Goal: Task Accomplishment & Management: Complete application form

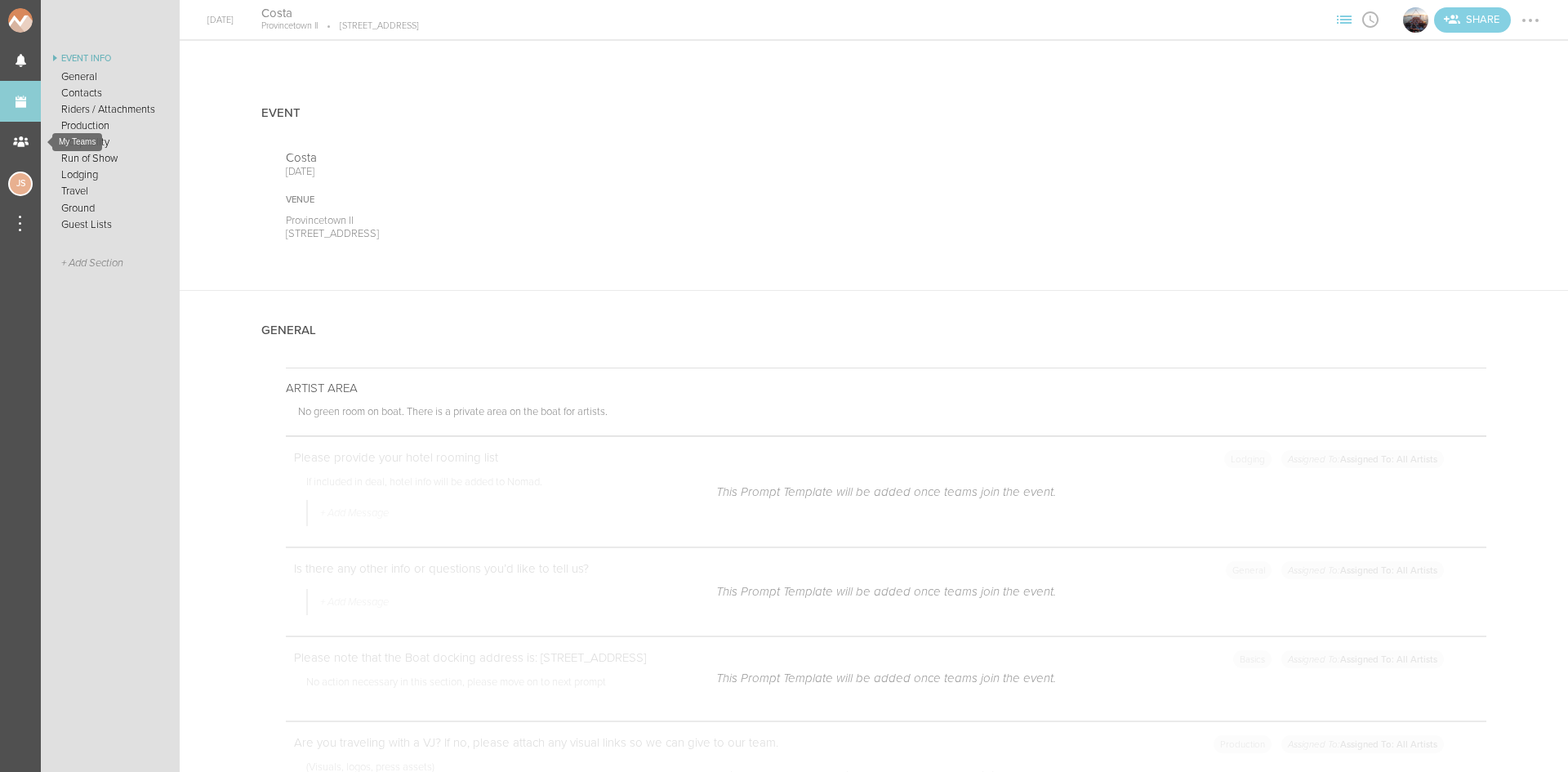
scroll to position [2174, 0]
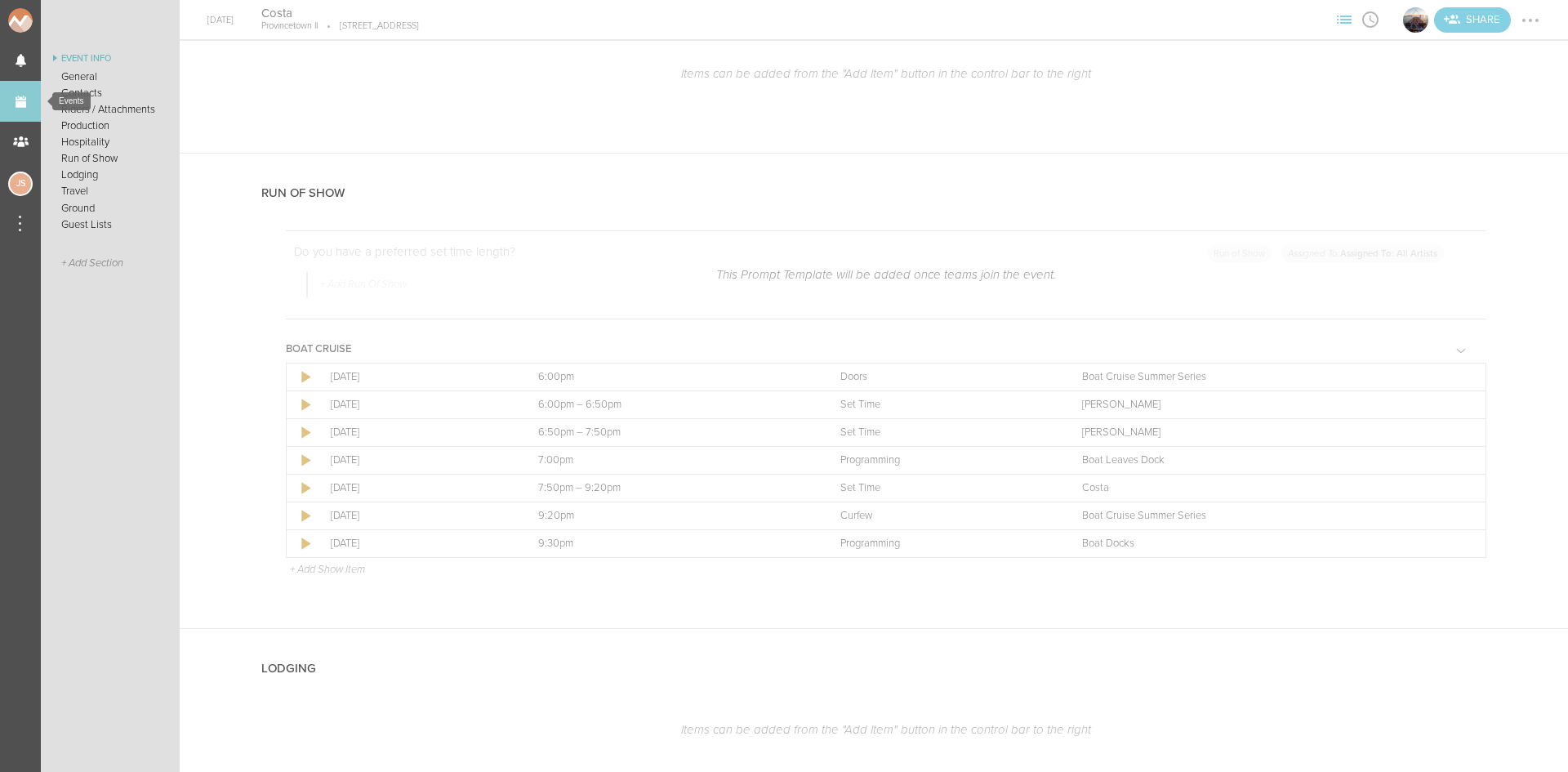
click at [15, 112] on link "Events" at bounding box center [20, 102] width 41 height 41
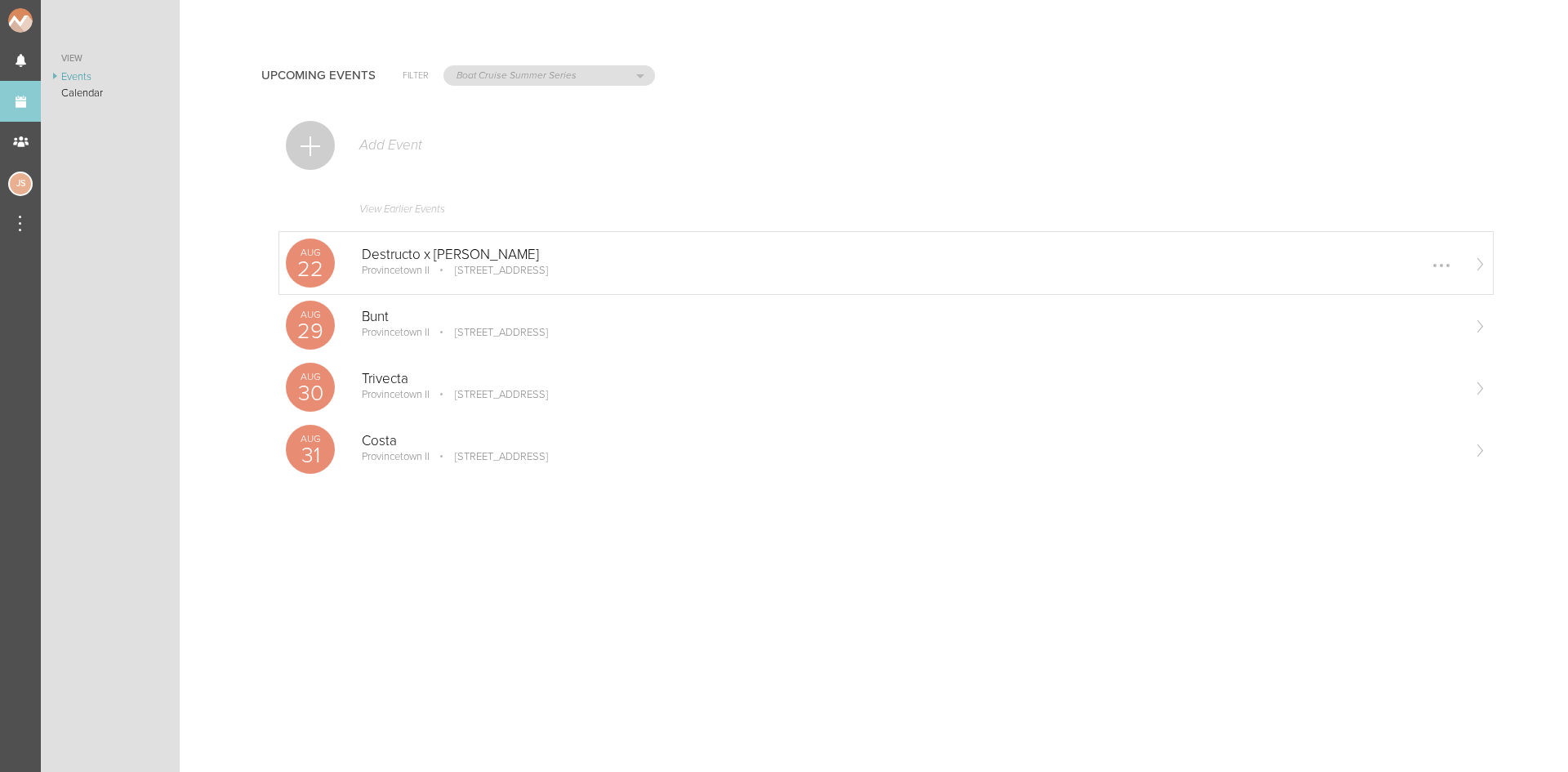
click at [440, 264] on p "[STREET_ADDRESS]" at bounding box center [490, 270] width 116 height 13
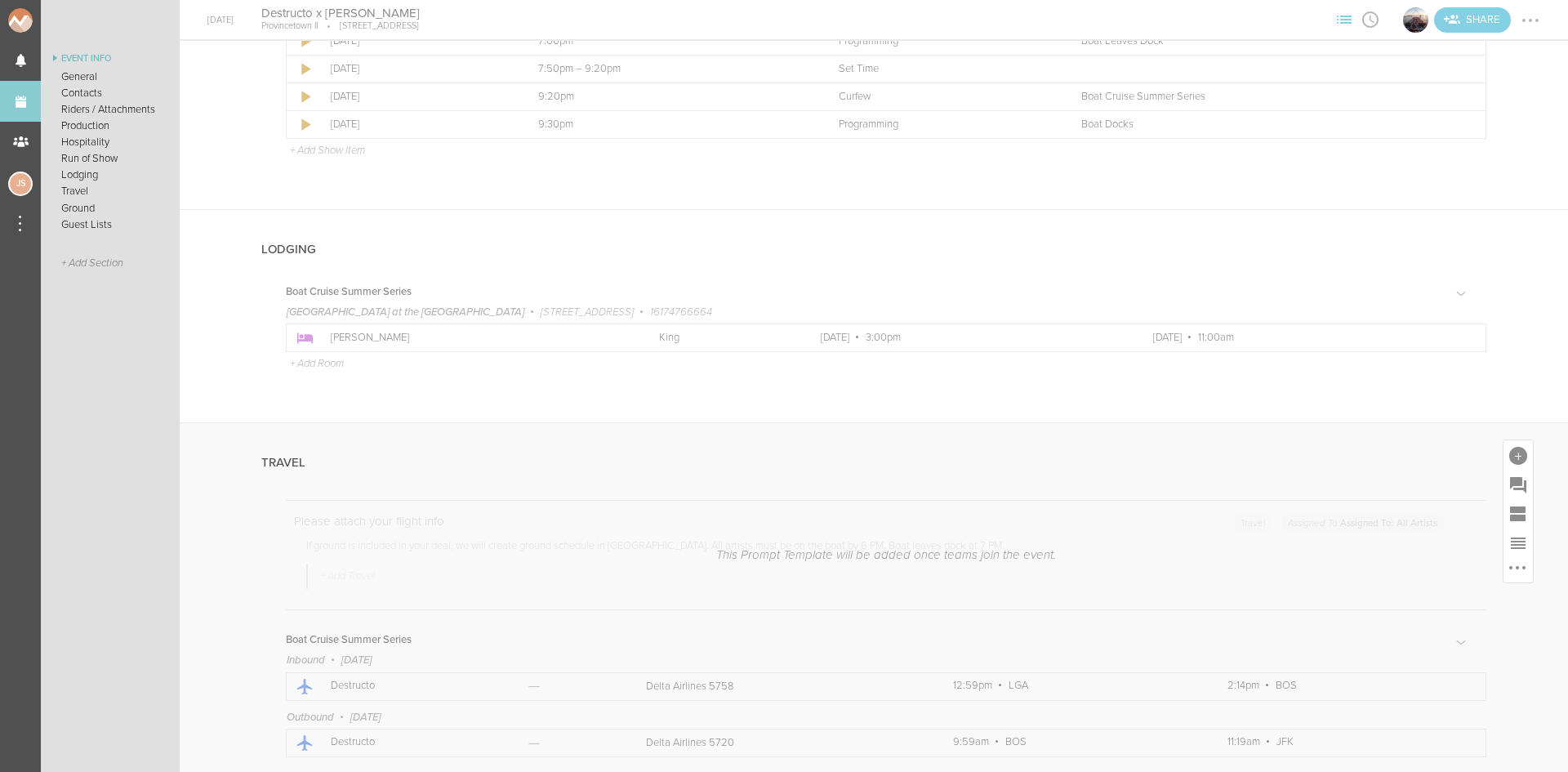
scroll to position [2695, 0]
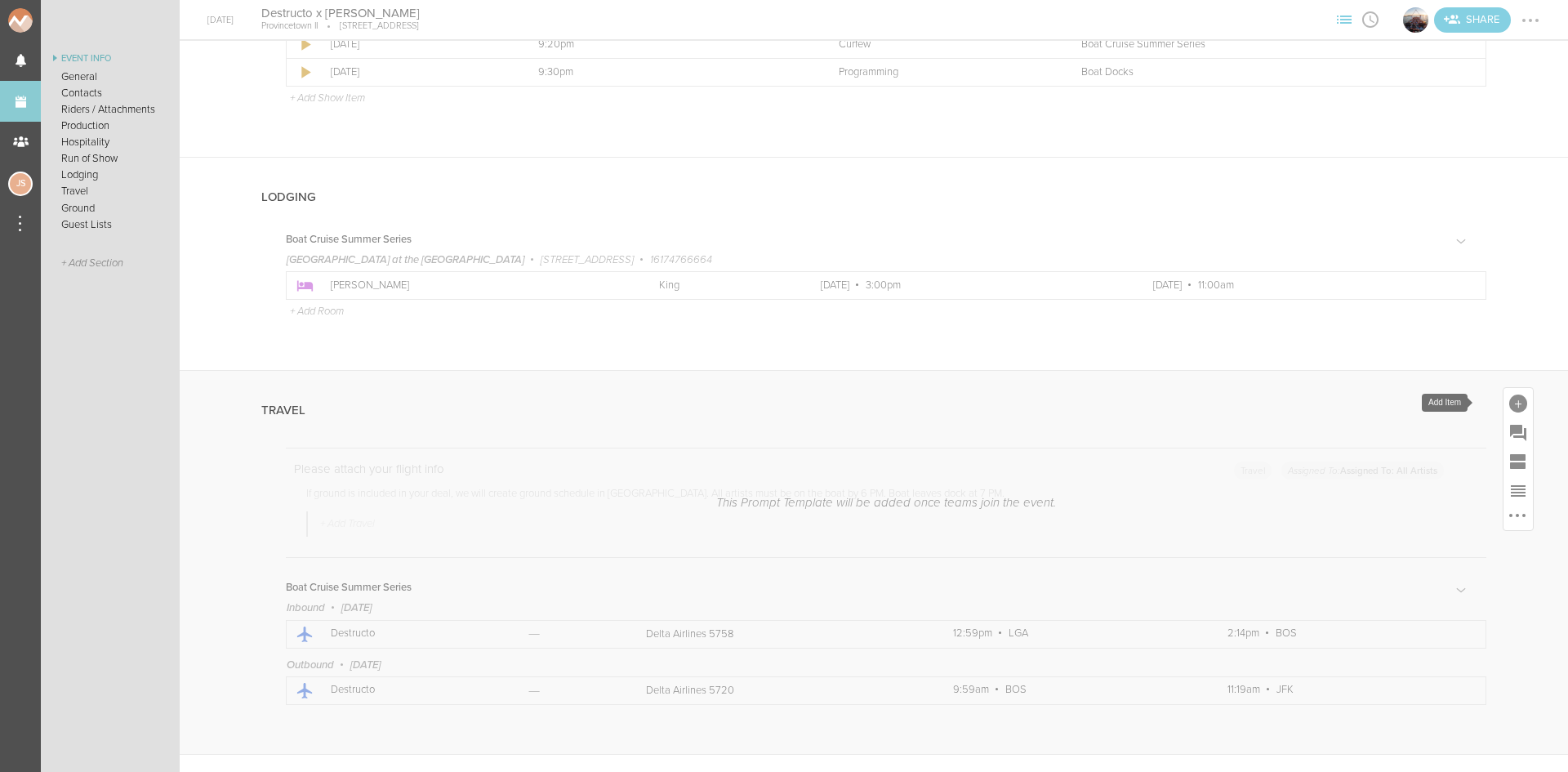
click at [1509, 399] on div at bounding box center [1518, 403] width 18 height 18
click at [1417, 549] on icon at bounding box center [1428, 547] width 33 height 33
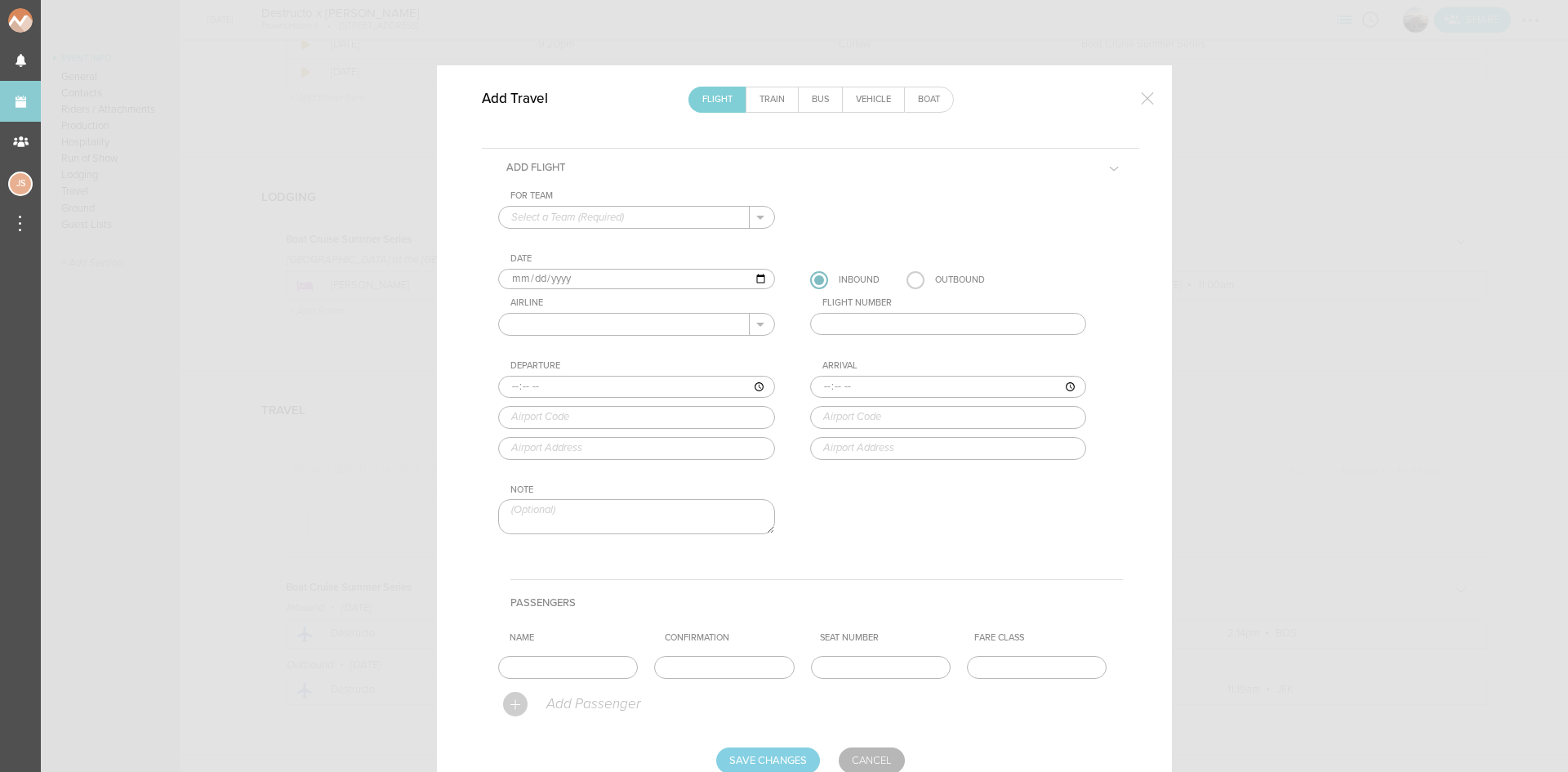
click at [588, 212] on input "text" at bounding box center [624, 217] width 251 height 21
click at [596, 238] on p "Boat Cruise Summer Series" at bounding box center [637, 243] width 251 height 28
type input "Boat Cruise Summer Series"
click at [607, 323] on input "text" at bounding box center [624, 325] width 251 height 21
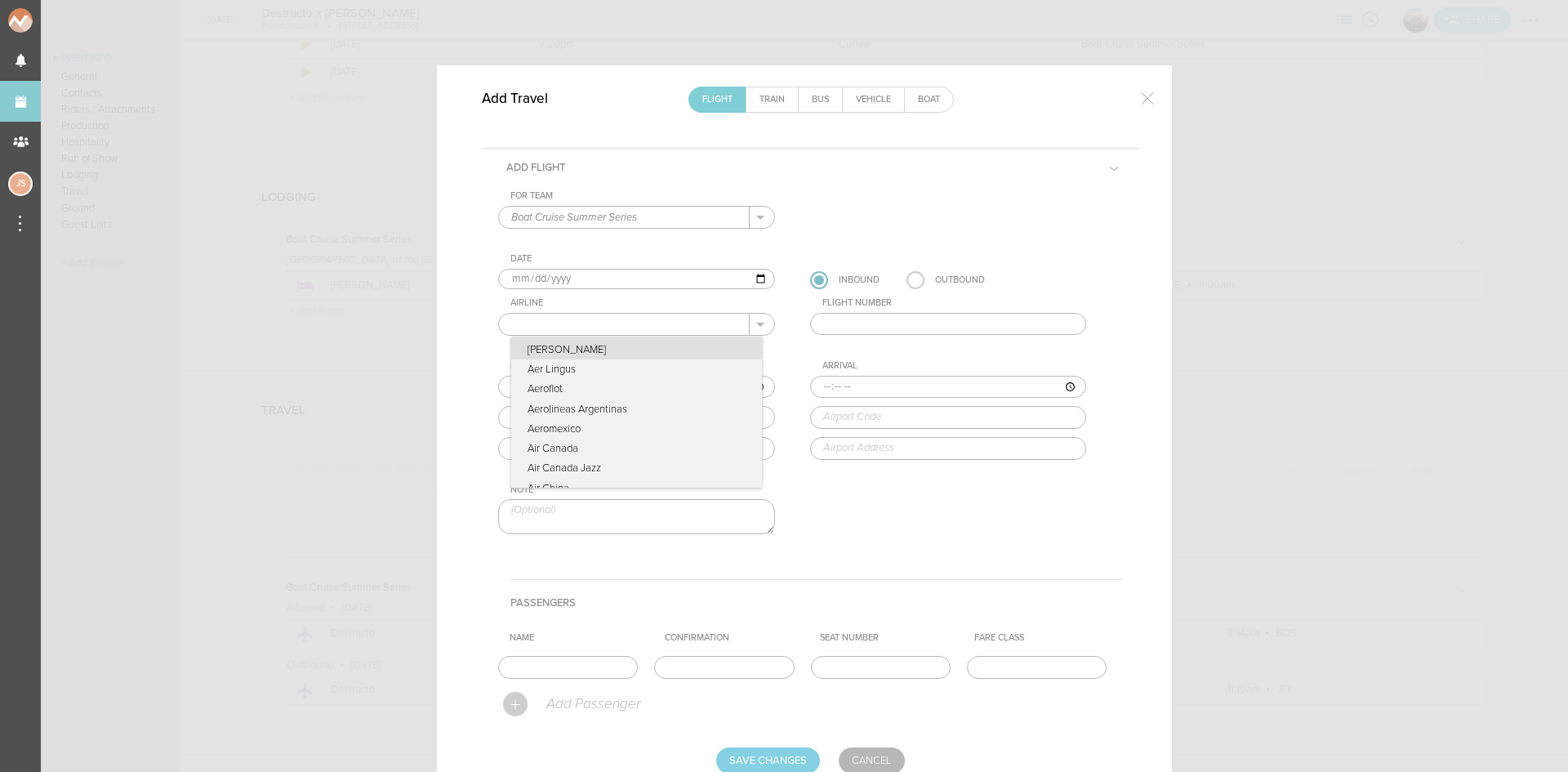
type input "United Airlines"
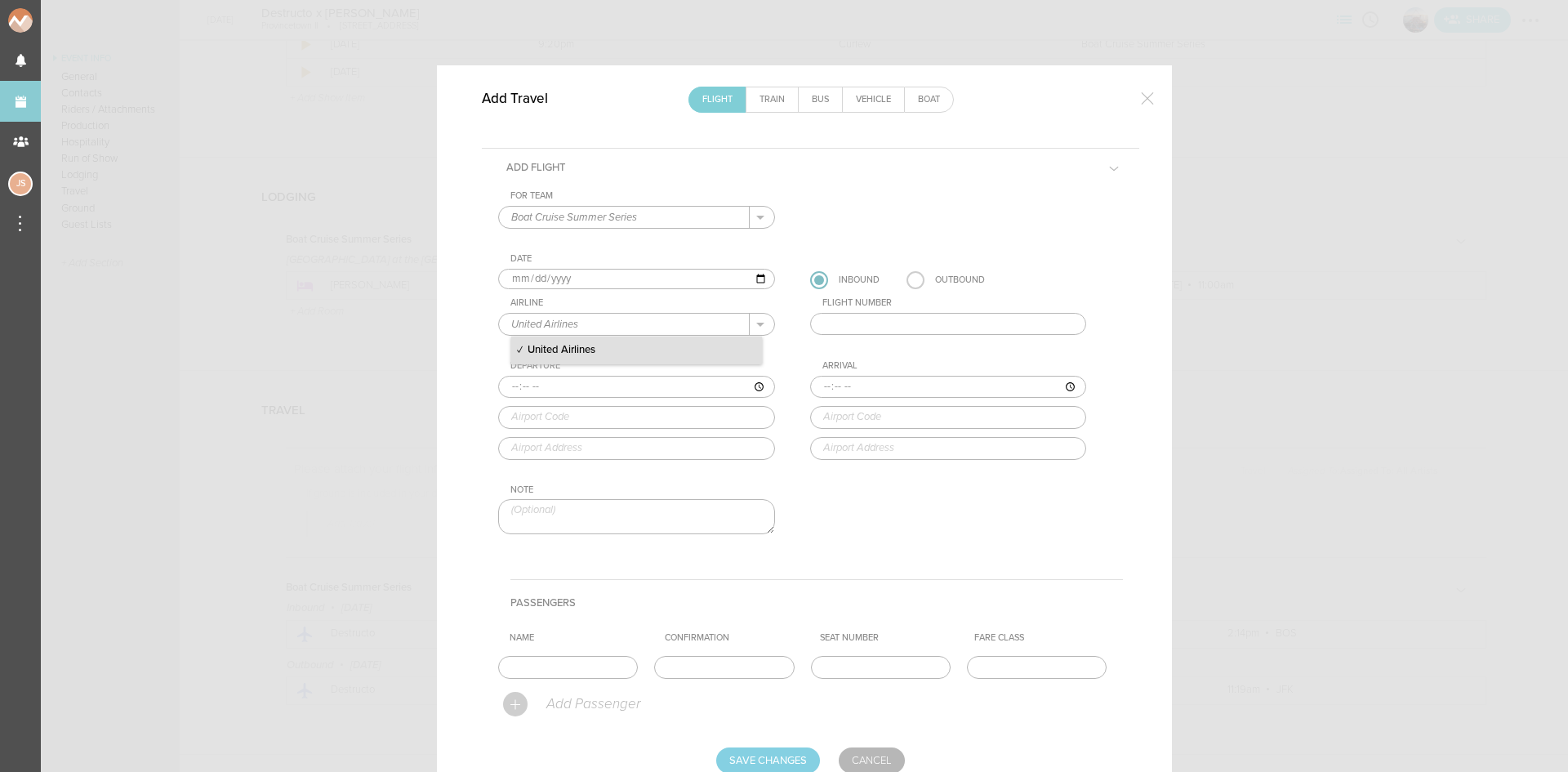
click at [610, 349] on p "United Airlines" at bounding box center [637, 351] width 251 height 28
click at [924, 326] on input "text" at bounding box center [949, 325] width 277 height 23
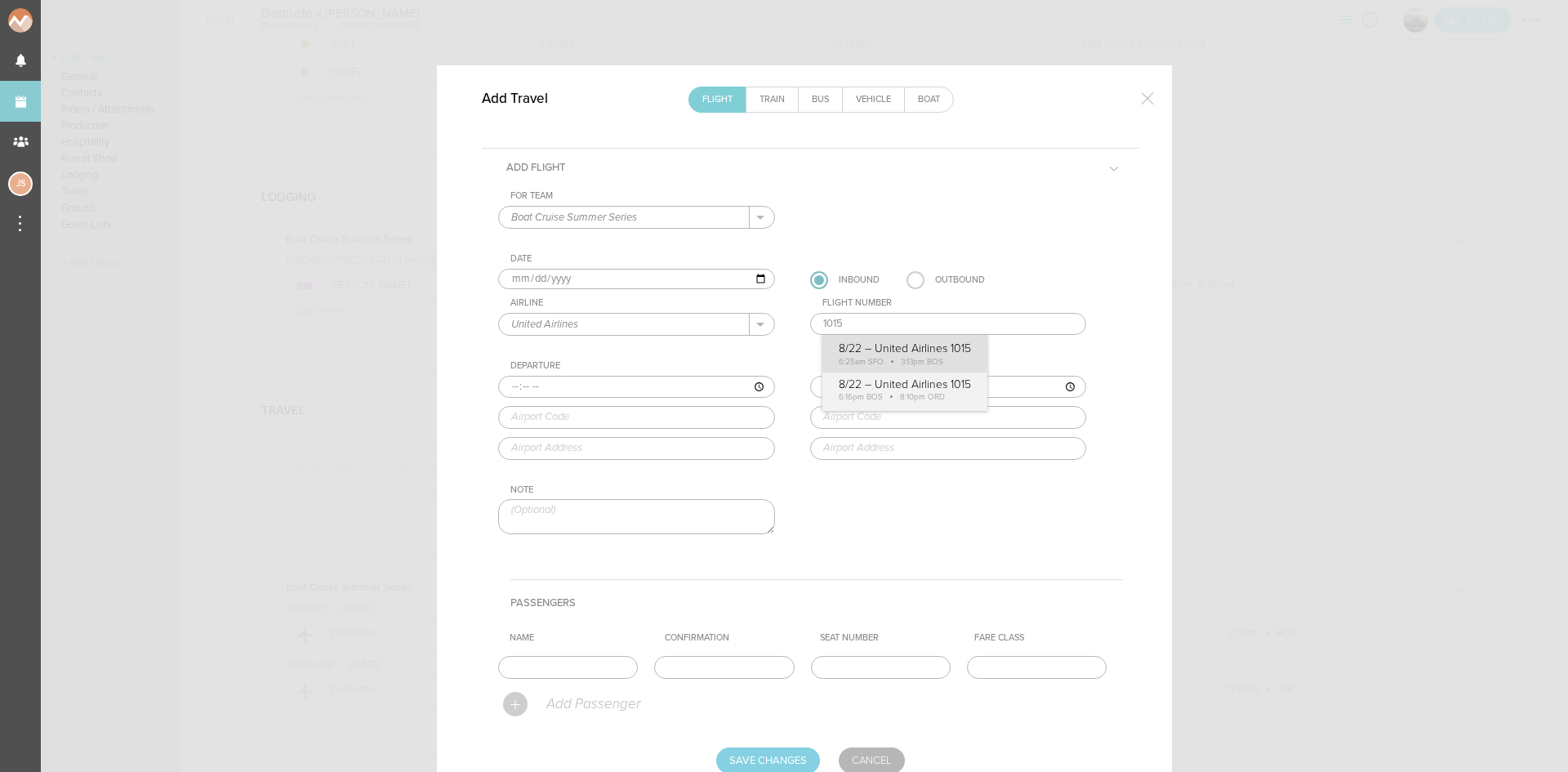
type input "1015"
type input "06:25"
type input "SFO"
type input "[GEOGRAPHIC_DATA], [GEOGRAPHIC_DATA], [GEOGRAPHIC_DATA]"
type input "15:13"
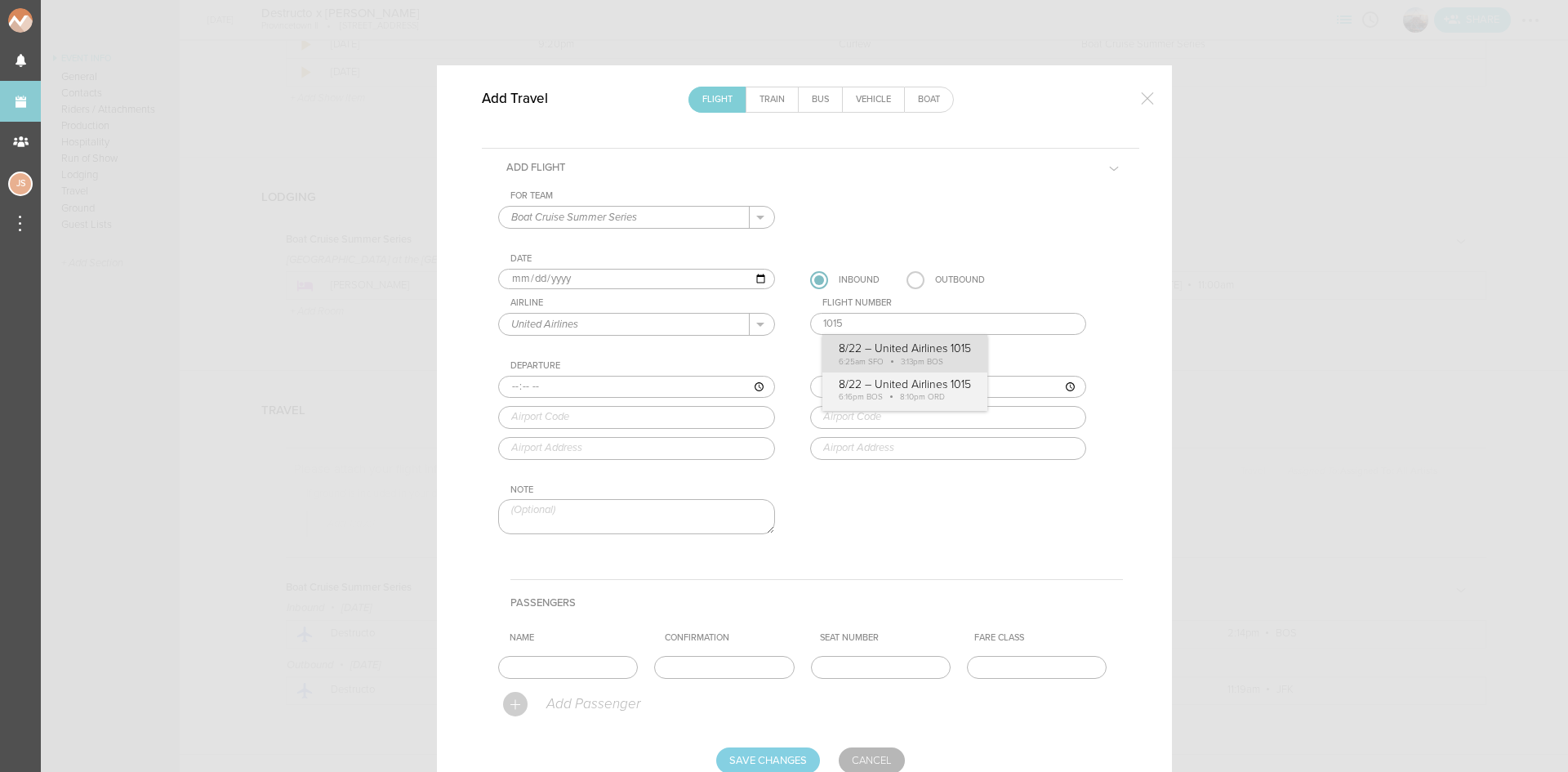
type input "BOS"
type input "[GEOGRAPHIC_DATA][PERSON_NAME], [STREET_ADDRESS]"
click at [941, 364] on div "For Team Boat Cruise Summer Series + Add New Team Boat Cruise Summer Series . B…" at bounding box center [810, 376] width 624 height 372
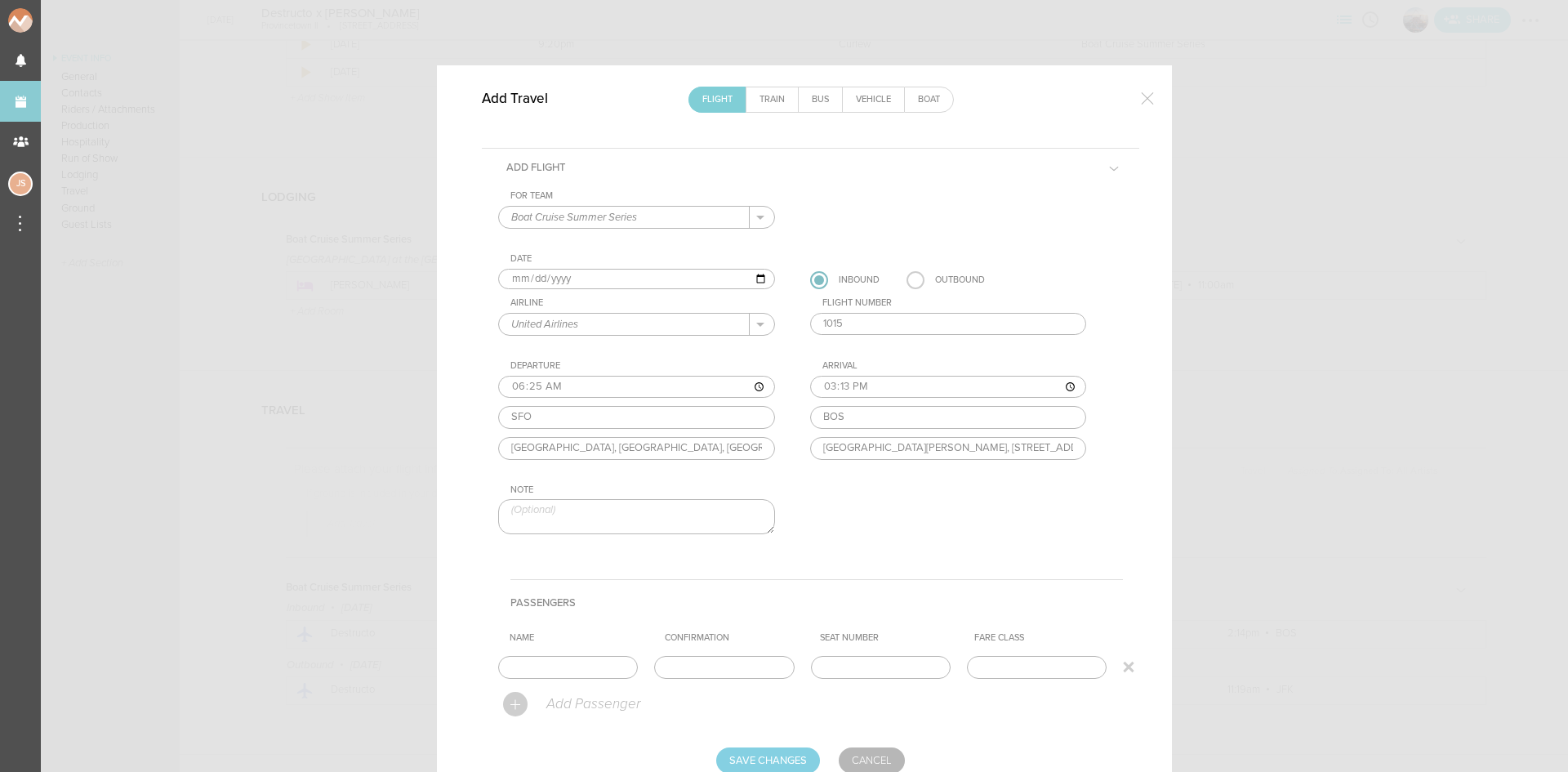
click at [605, 679] on td "Name" at bounding box center [576, 667] width 156 height 36
click at [603, 675] on input "text" at bounding box center [568, 667] width 139 height 23
type input "[PERSON_NAME]"
click at [799, 756] on input "Save Changes" at bounding box center [768, 761] width 104 height 26
type input "Saving..."
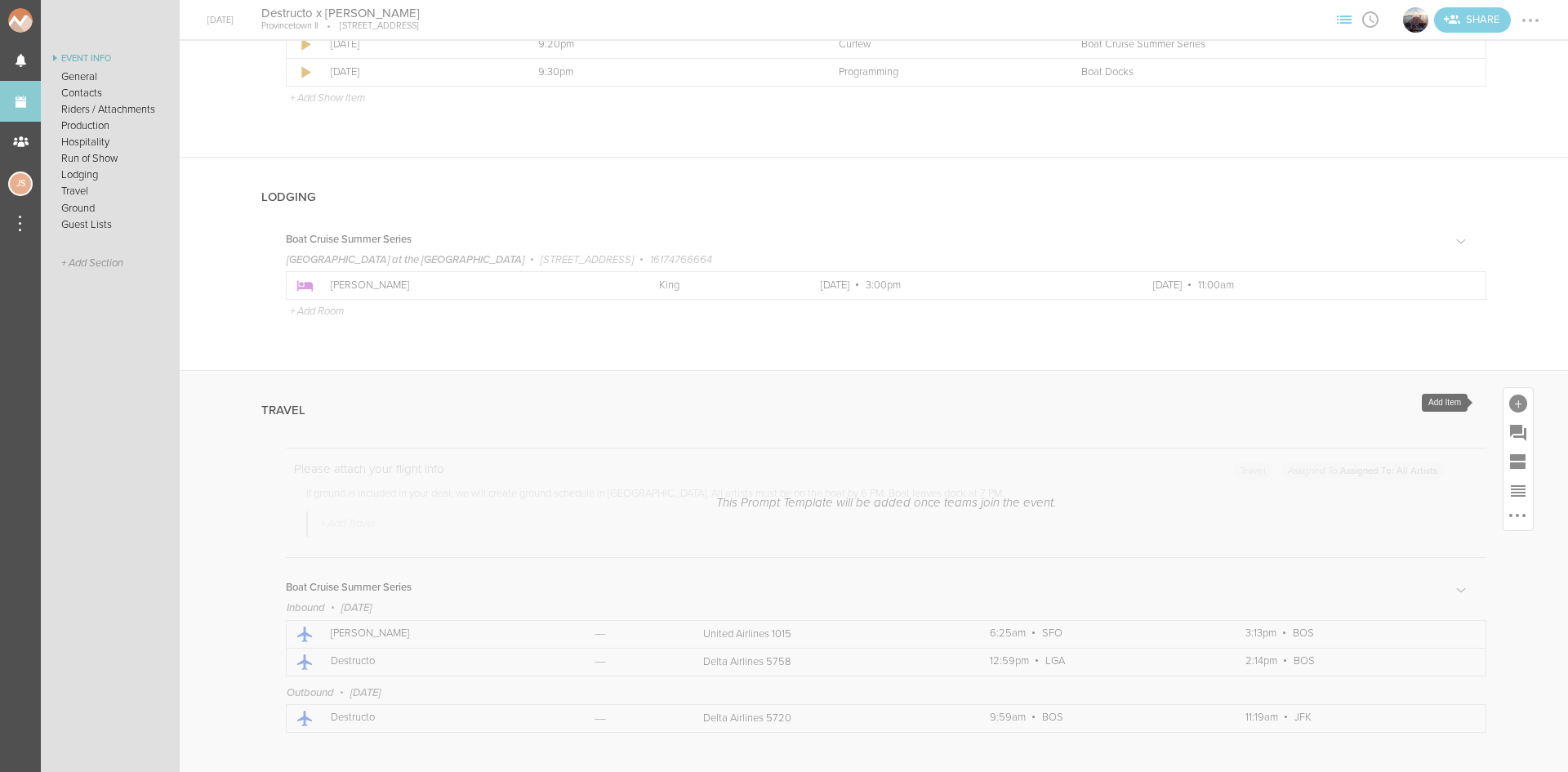
click at [1509, 402] on div at bounding box center [1518, 403] width 18 height 18
click at [1434, 545] on link "Travel" at bounding box center [1427, 555] width 70 height 83
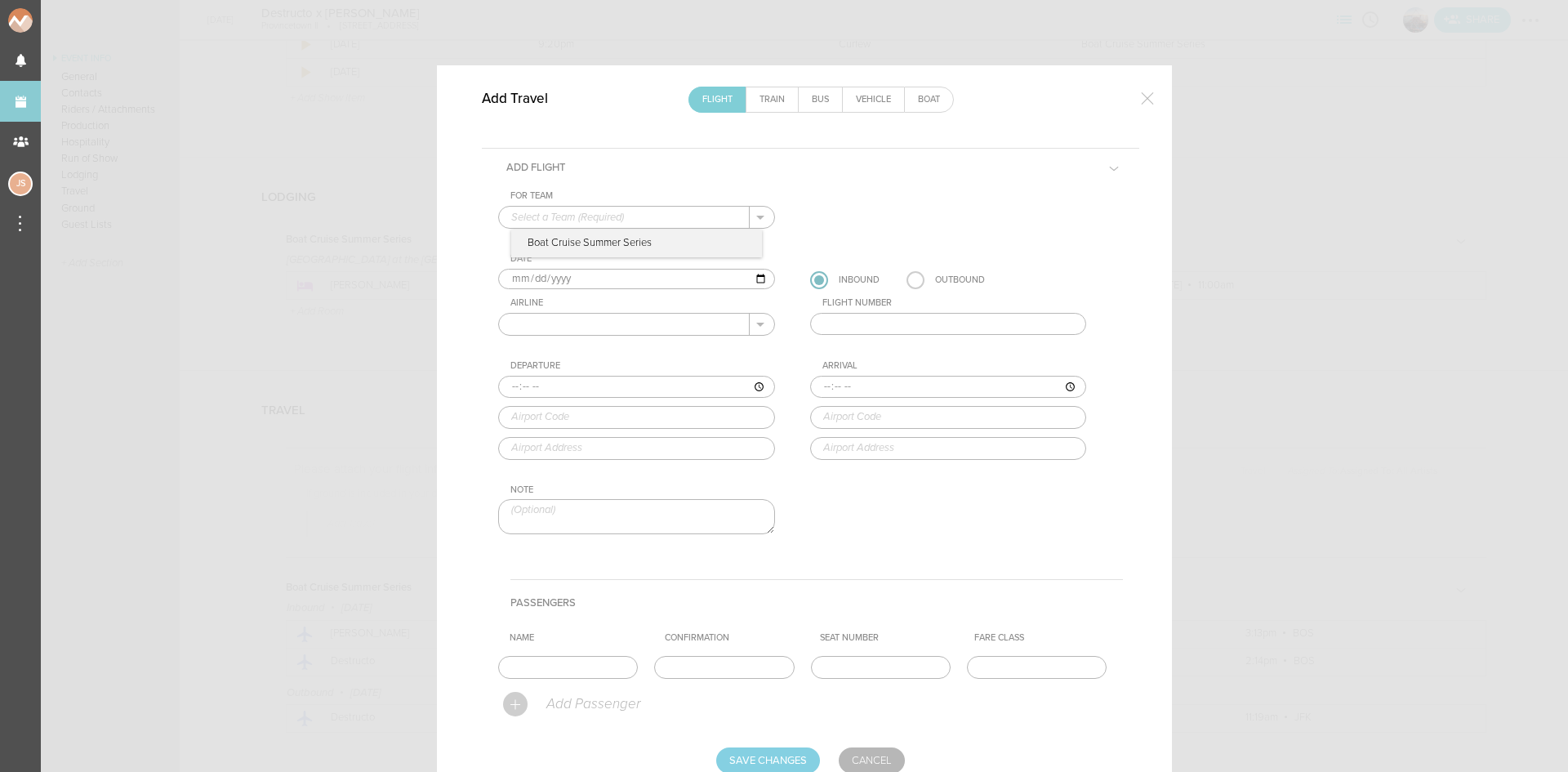
click at [635, 214] on input "text" at bounding box center [624, 217] width 251 height 21
click at [622, 236] on p "Boat Cruise Summer Series" at bounding box center [637, 243] width 251 height 28
type input "Boat Cruise Summer Series"
click at [528, 279] on input "[DATE]" at bounding box center [637, 279] width 277 height 21
type input "[DATE]"
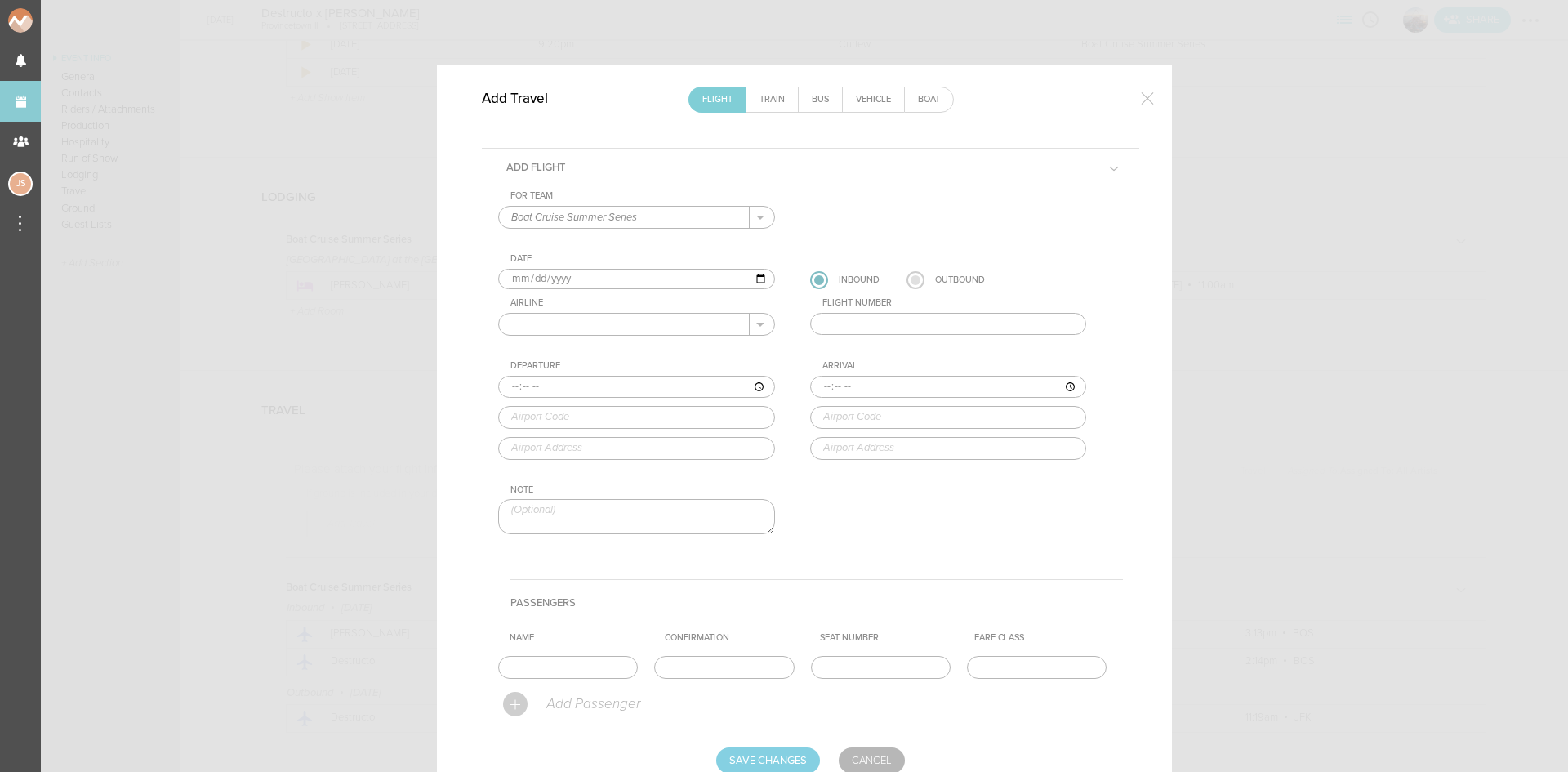
click at [913, 278] on label at bounding box center [915, 280] width 18 height 18
click at [0, 0] on input "radio" at bounding box center [0, 0] width 0 height 0
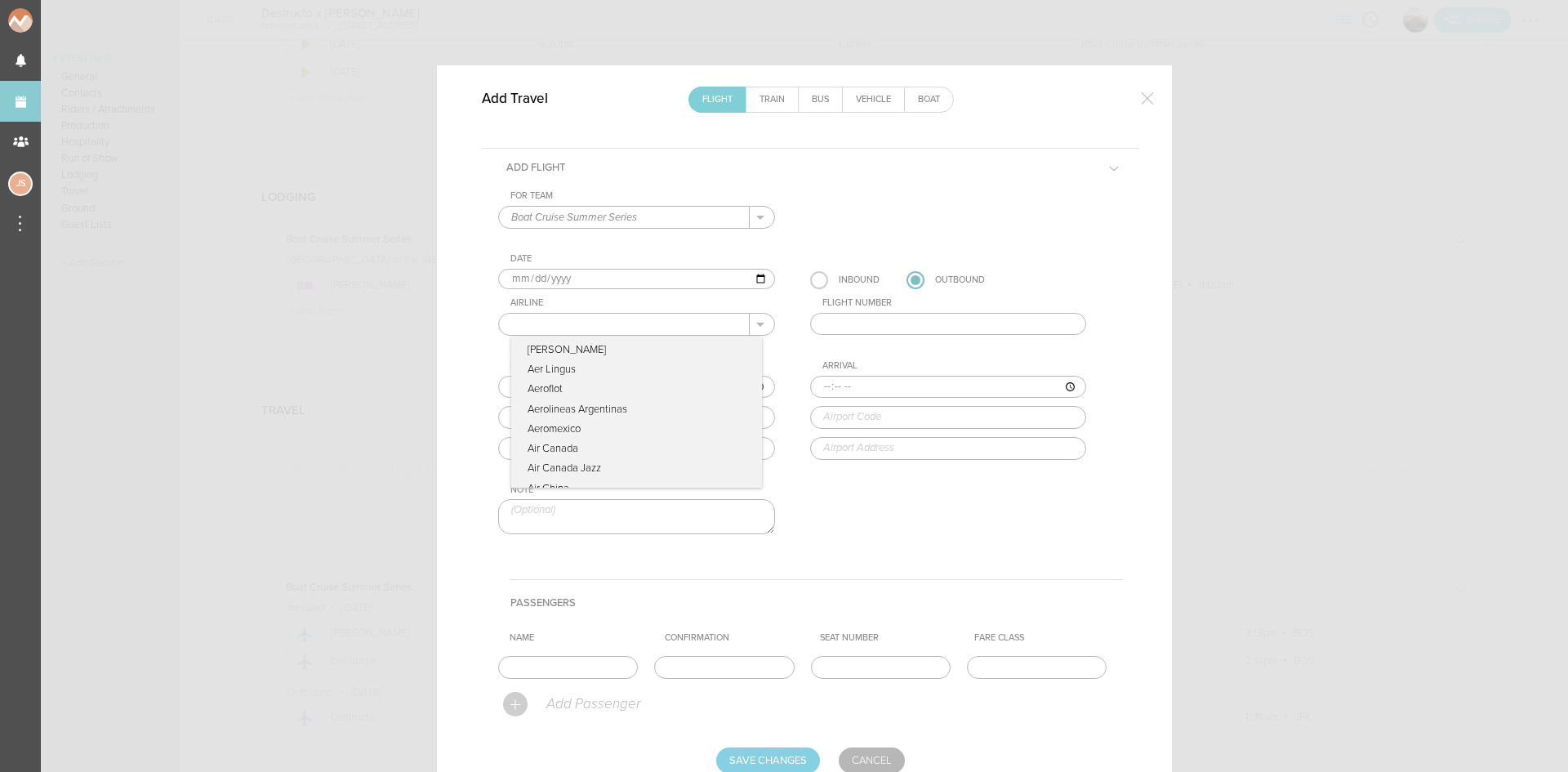
click at [597, 330] on input "text" at bounding box center [624, 325] width 251 height 21
type input "Delta Airlines"
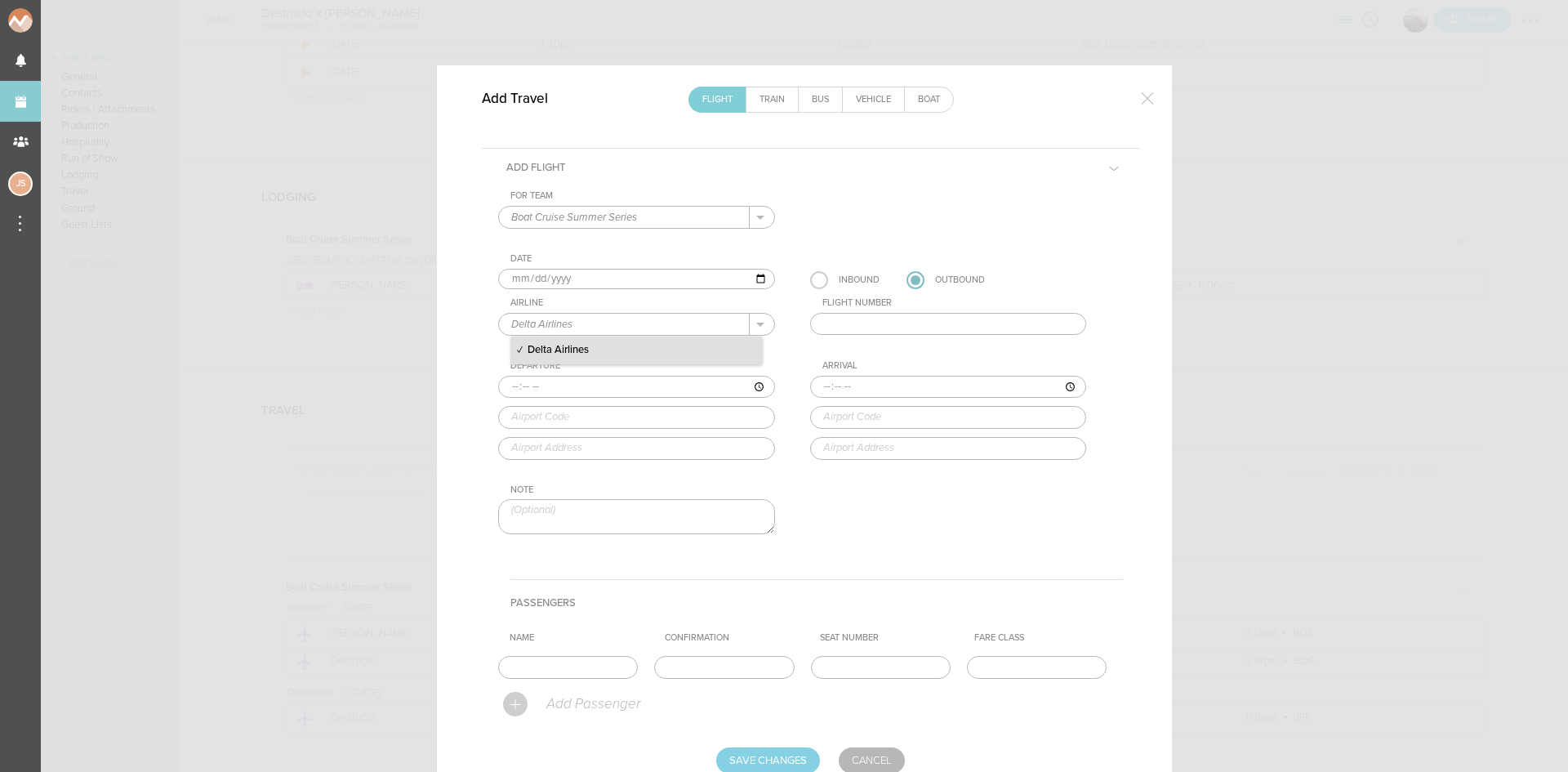
click at [606, 352] on p "Delta Airlines" at bounding box center [637, 351] width 251 height 28
click at [855, 326] on input "text" at bounding box center [949, 325] width 277 height 23
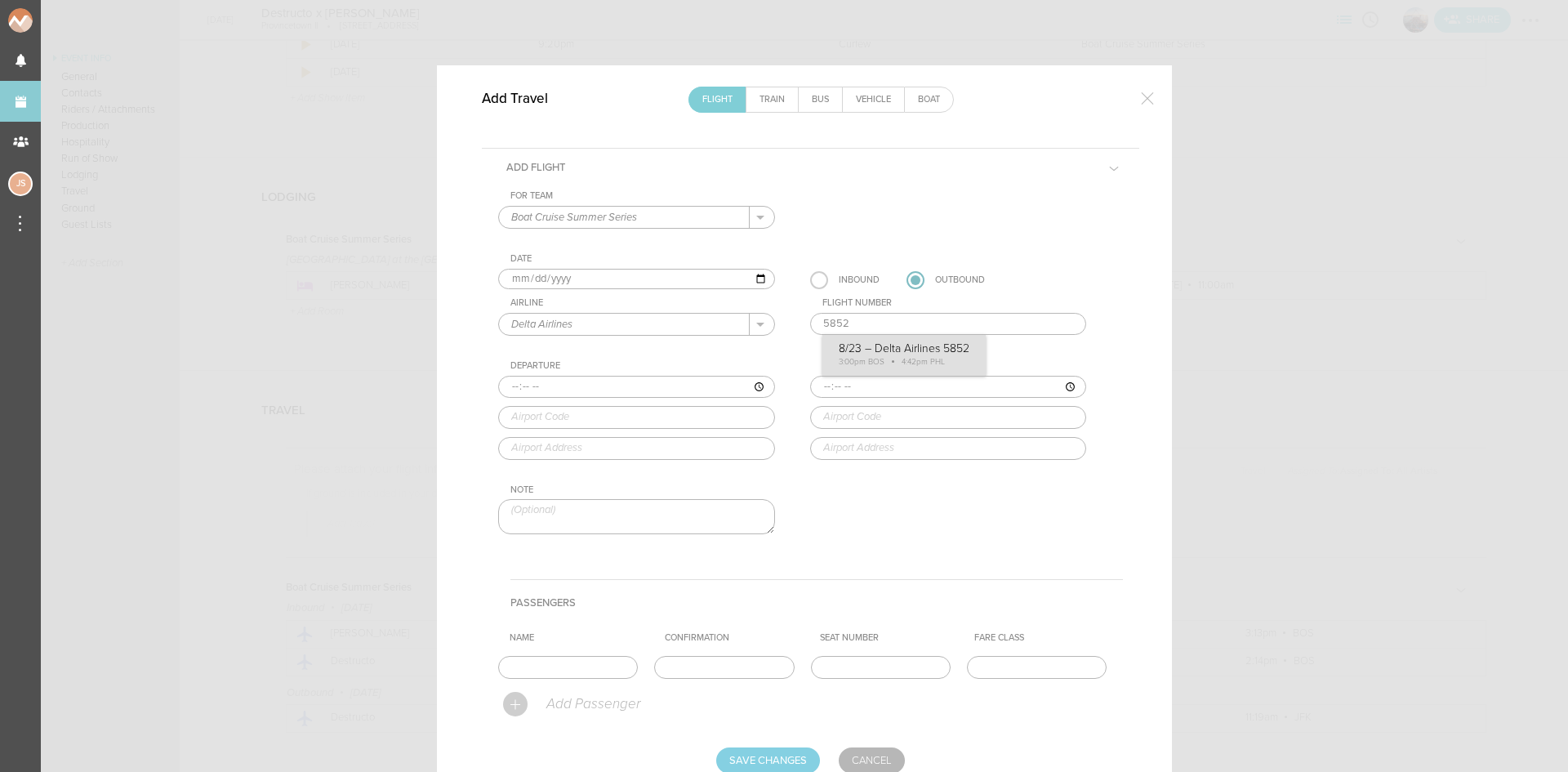
type input "5852"
type input "15:00"
type input "BOS"
type input "[GEOGRAPHIC_DATA][PERSON_NAME], [STREET_ADDRESS]"
type input "16:42"
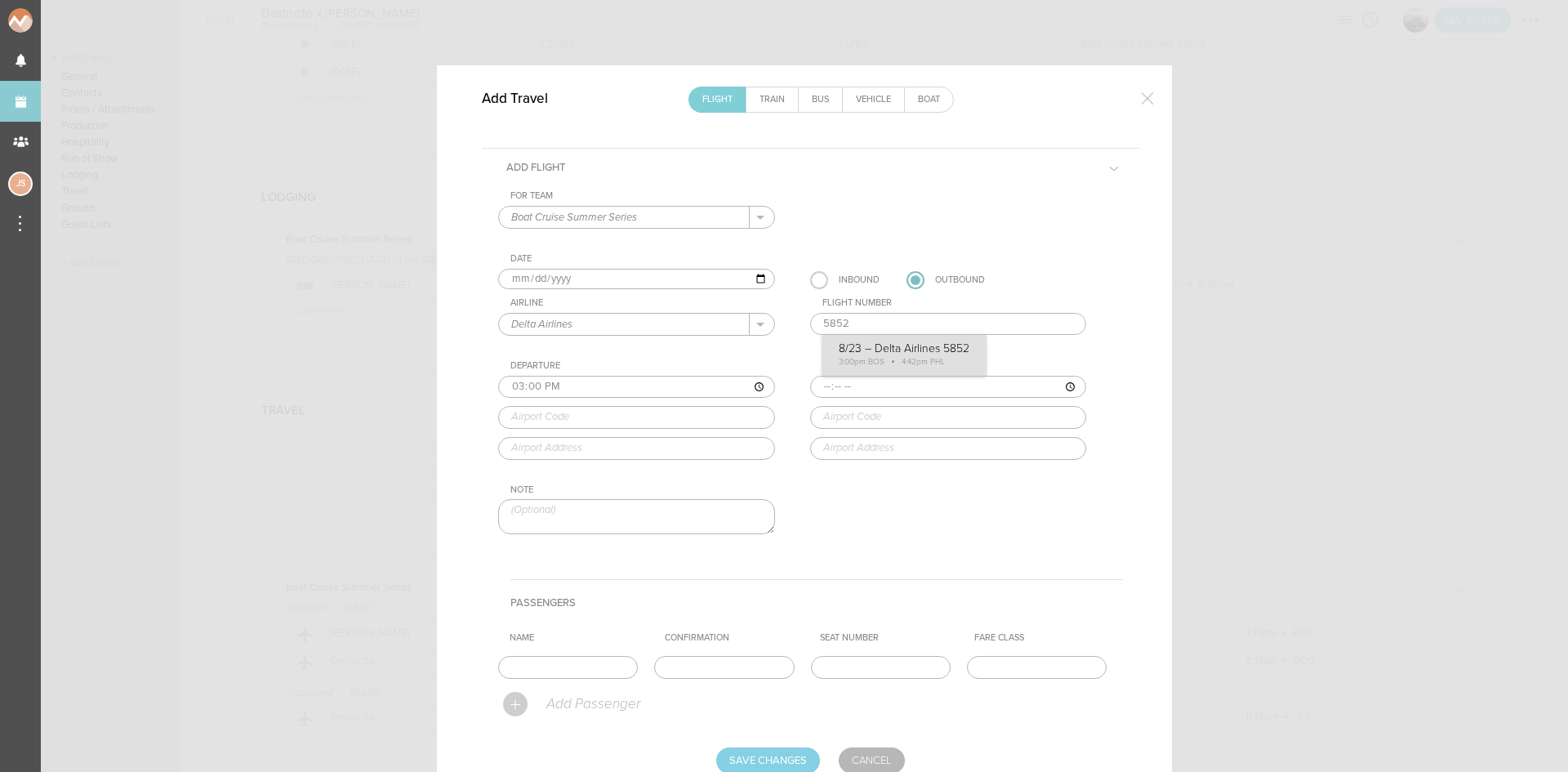
type input "PHL"
type input "[GEOGRAPHIC_DATA]"
click at [883, 348] on div "For Team Boat Cruise Summer Series + Add New Team Boat Cruise Summer Series . B…" at bounding box center [810, 376] width 624 height 372
click at [577, 666] on input "text" at bounding box center [568, 667] width 139 height 23
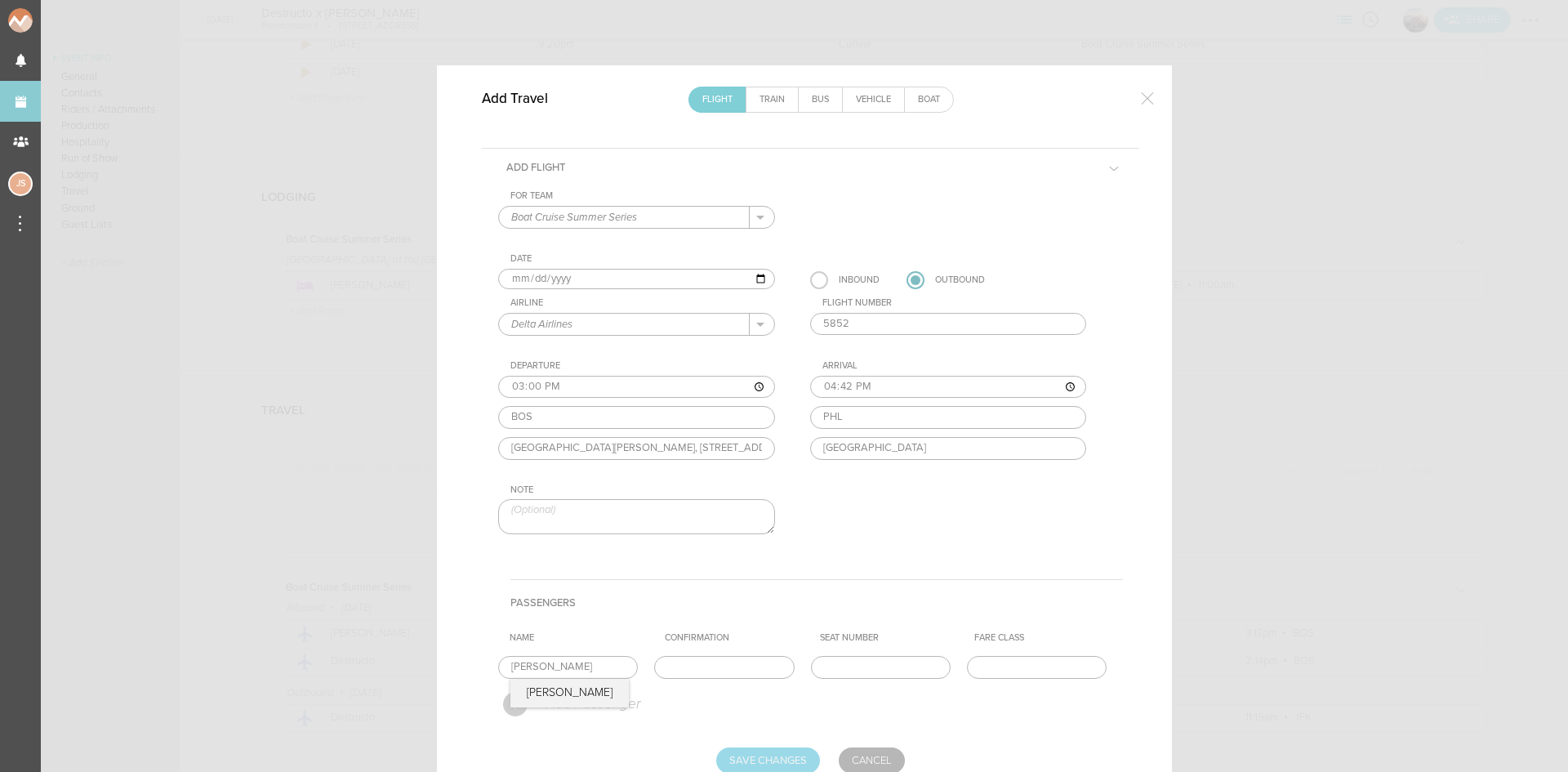
type input "[PERSON_NAME]"
click at [780, 753] on input "Save Changes" at bounding box center [768, 761] width 104 height 26
type input "Saving..."
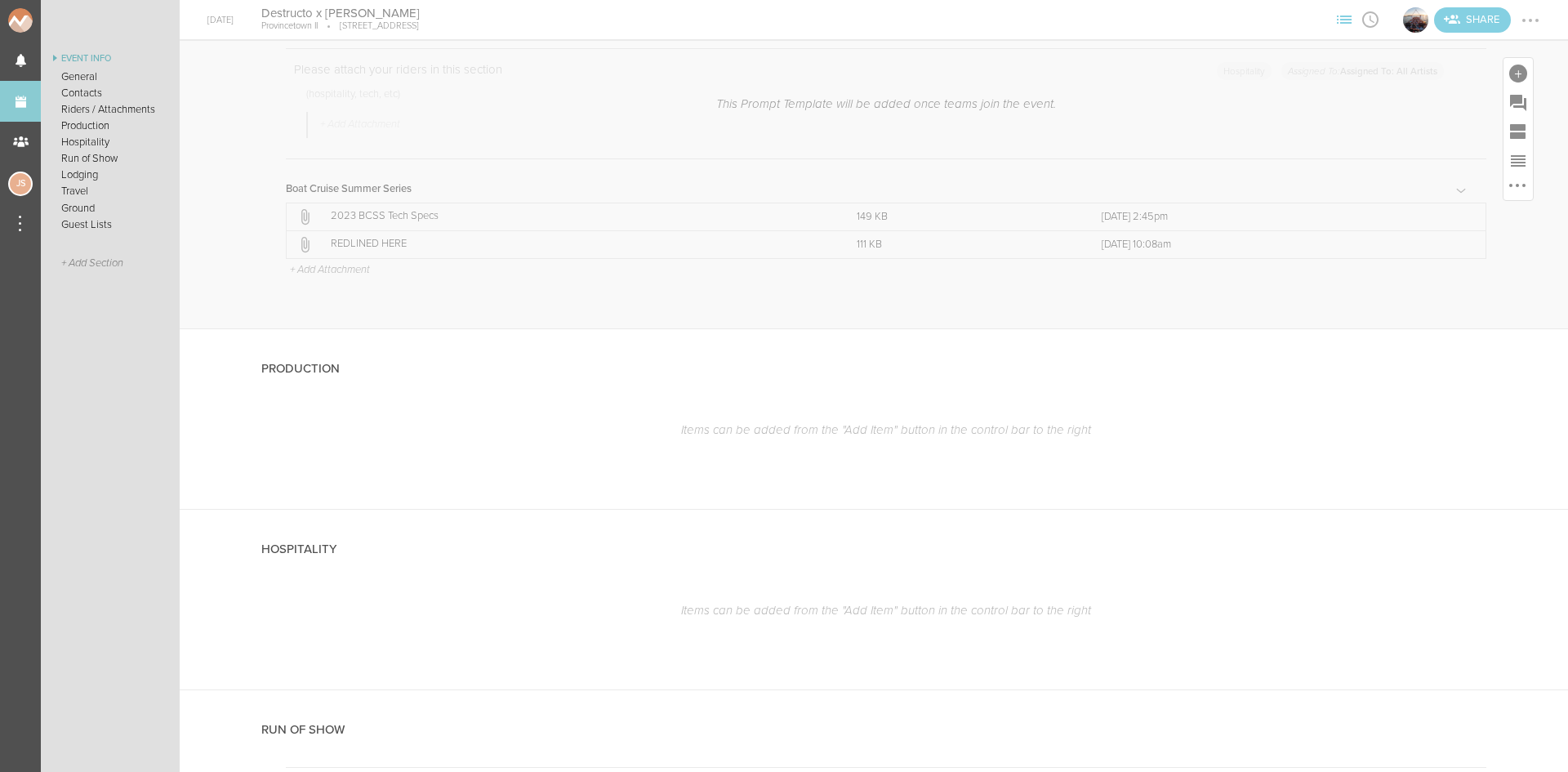
scroll to position [1633, 0]
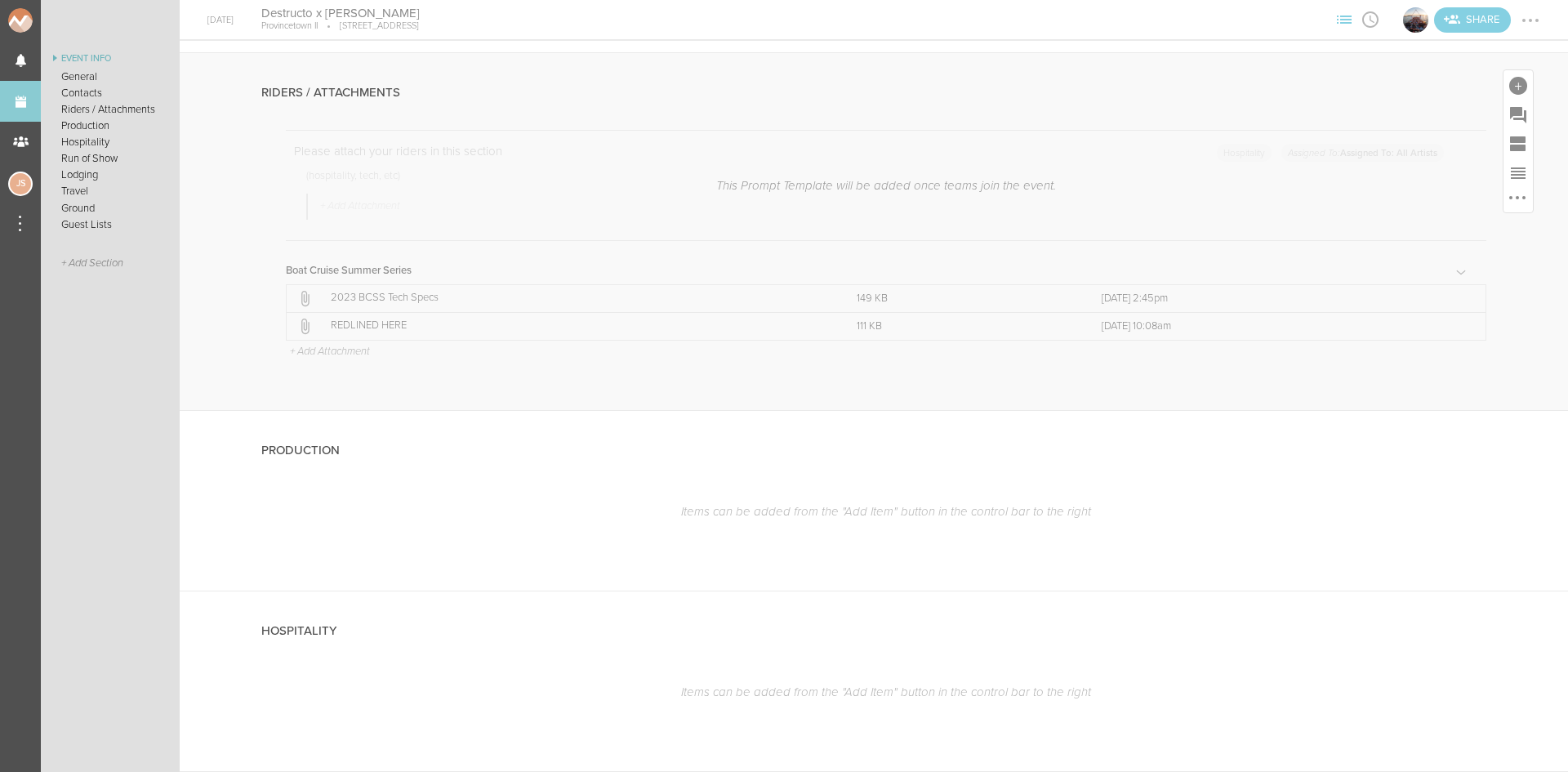
click at [367, 347] on p "+ Add Attachment" at bounding box center [329, 352] width 82 height 13
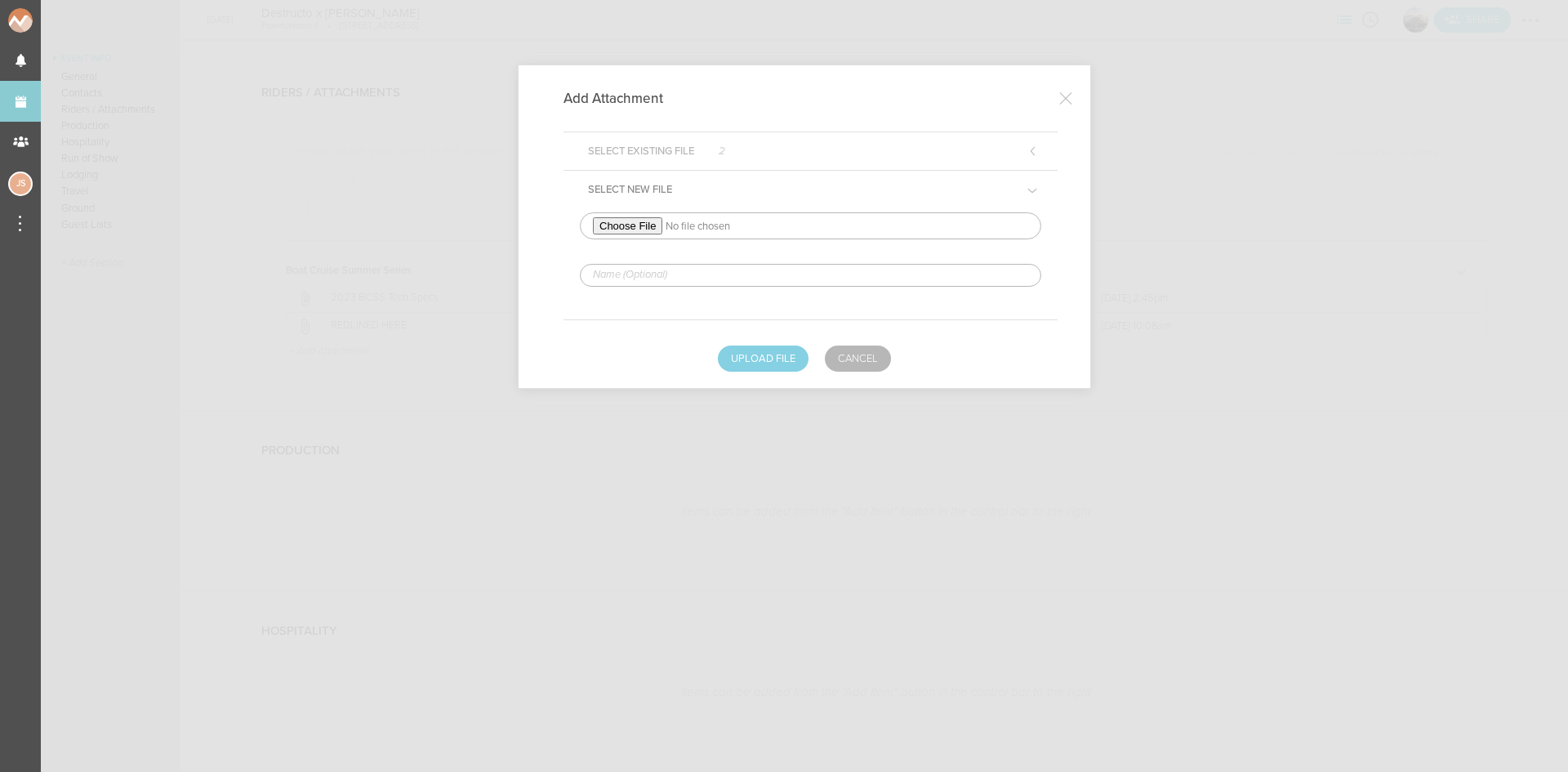
click at [727, 276] on input "text" at bounding box center [810, 275] width 461 height 23
click at [618, 225] on input "file" at bounding box center [810, 225] width 461 height 27
type input "C:\fakepath\JustinMartin_ArtistRider (NON-PARTY) - 2024-REDLINED.pdf"
click at [711, 277] on input "text" at bounding box center [810, 275] width 461 height 23
paste input "Please send: - Artist travel party - DOS Contact - Tech/Hospitality rider - Set…"
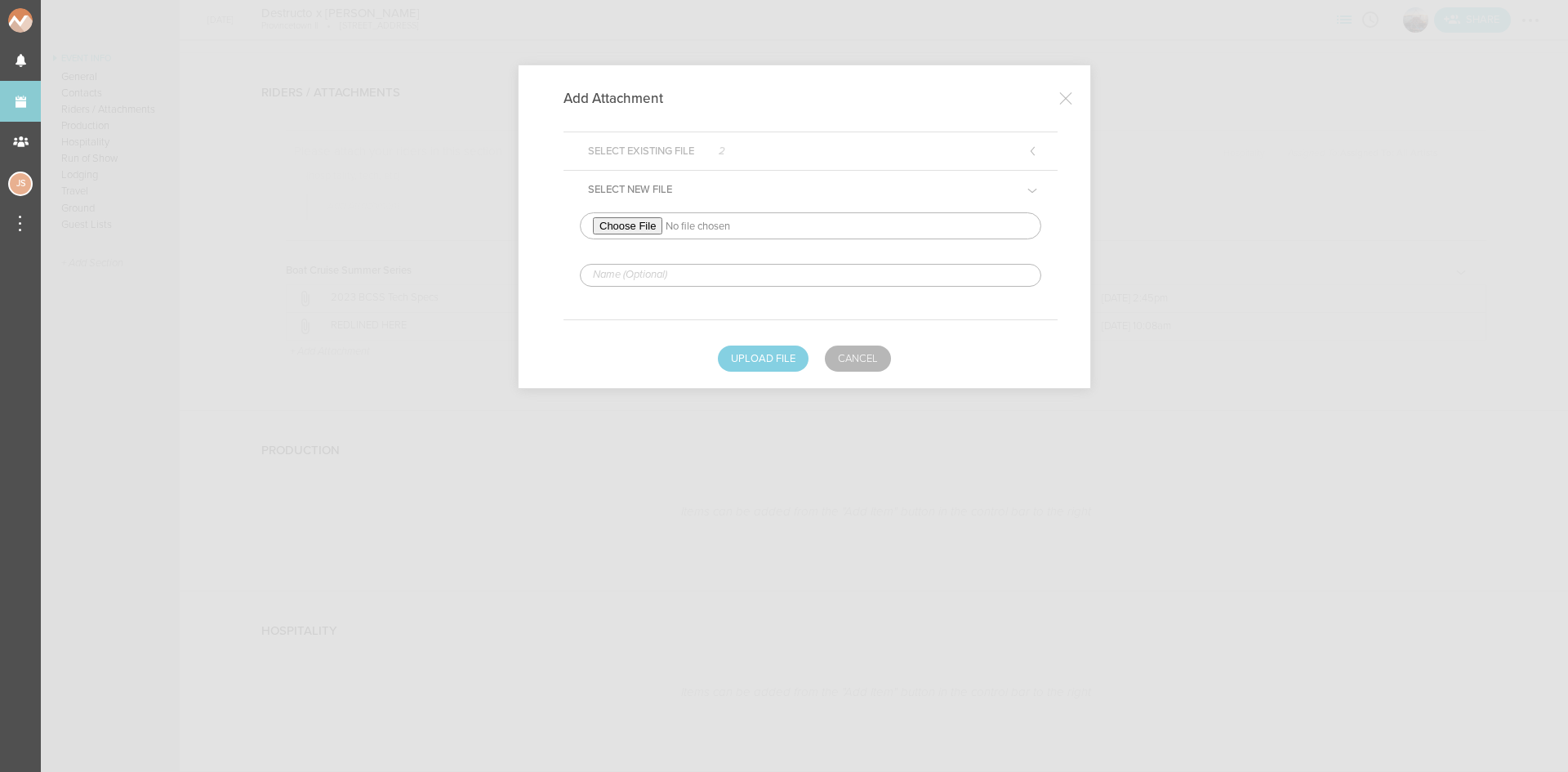
type input "Please send: - Artist travel party - DOS Contact - Tech/Hospitality rider - Set…"
drag, startPoint x: 1033, startPoint y: 276, endPoint x: 480, endPoint y: 265, distance: 553.1
click at [488, 266] on div "Add Attachment Select Existing File 2 Select New File Please send: - Artist tra…" at bounding box center [784, 386] width 1568 height 772
click at [764, 270] on input "text" at bounding box center [810, 275] width 461 height 23
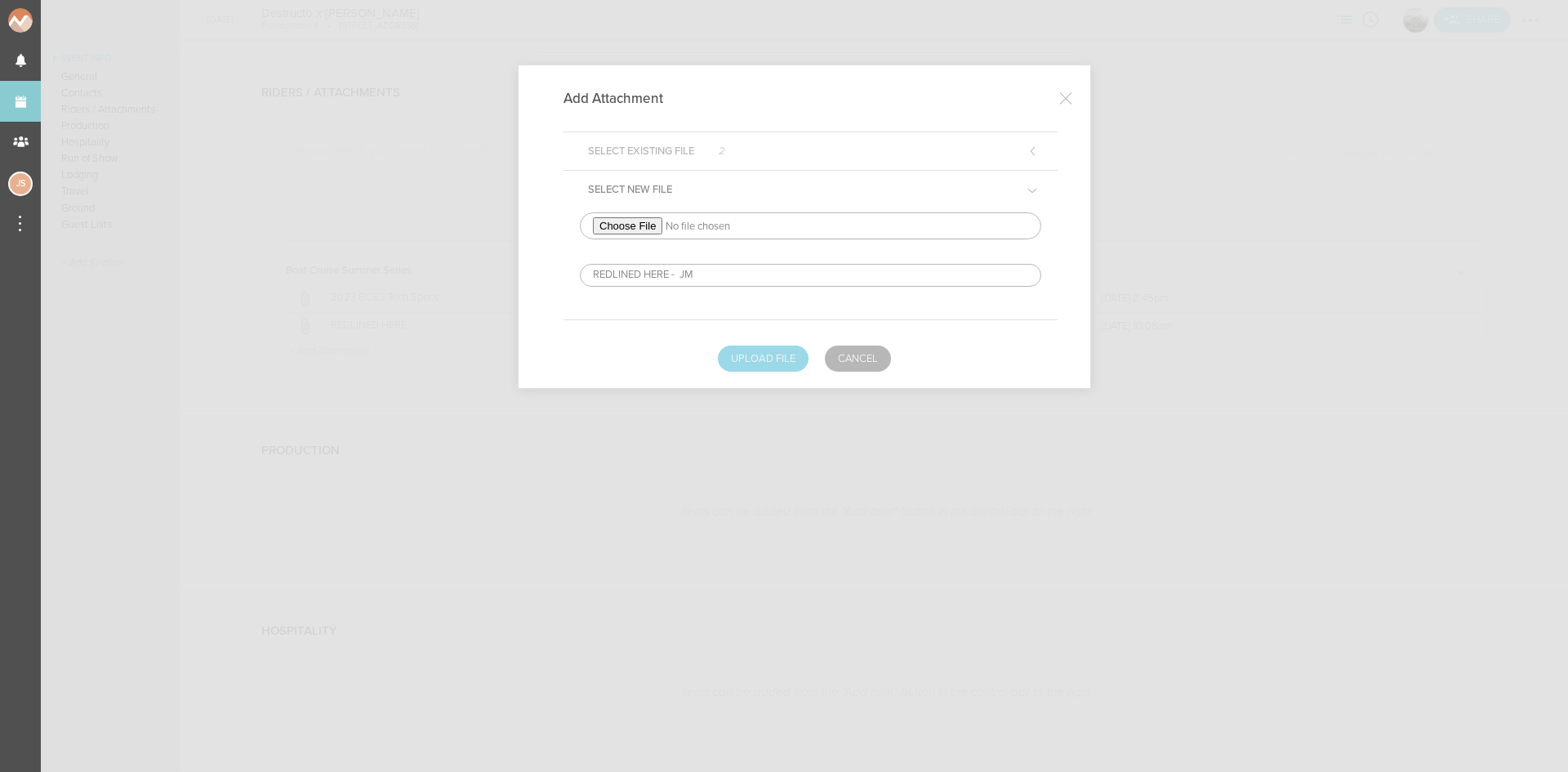
type input "REDLINED HERE - JM"
click at [778, 365] on button "Upload File" at bounding box center [763, 359] width 91 height 26
